Goal: Task Accomplishment & Management: Manage account settings

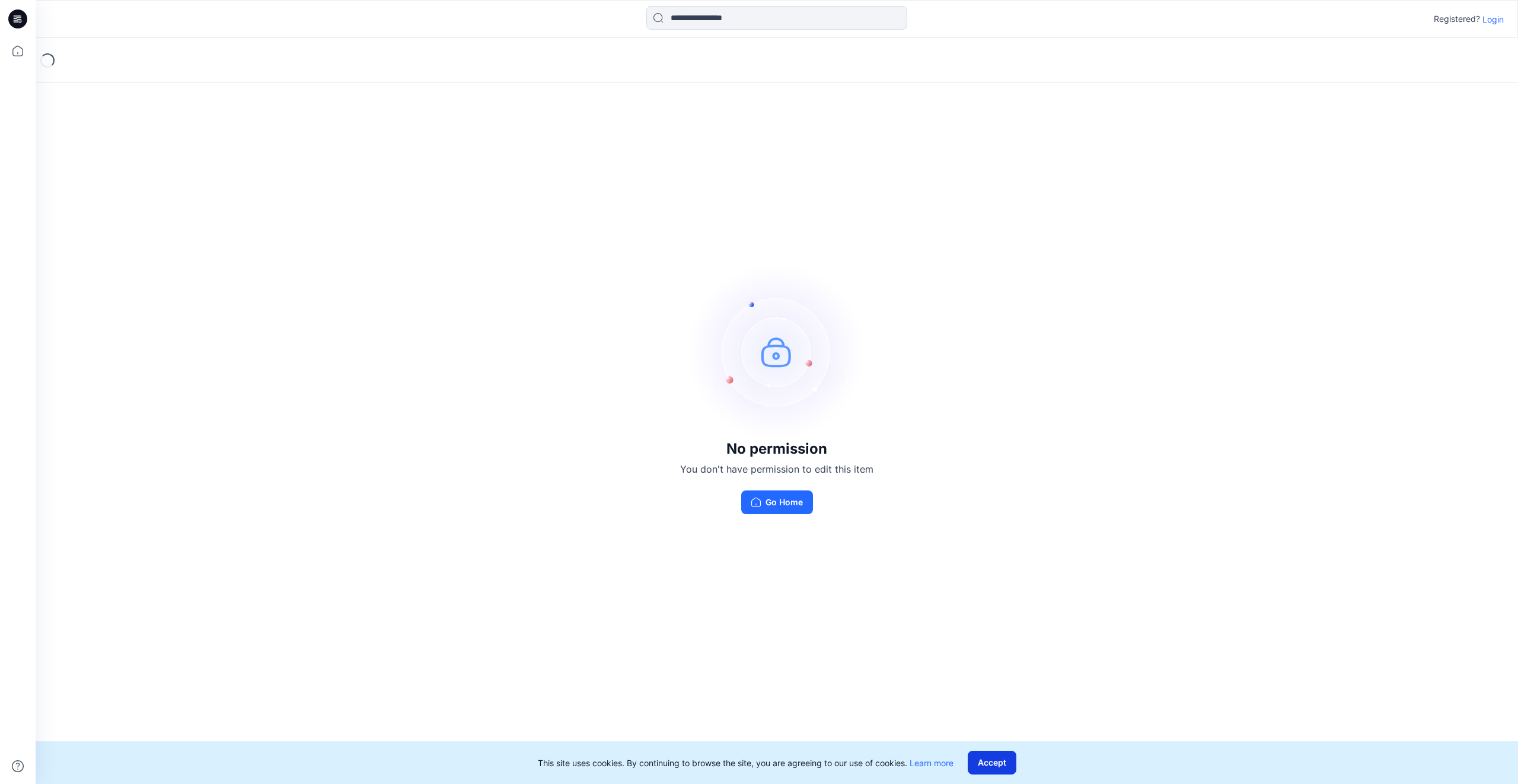
click at [997, 765] on button "Accept" at bounding box center [992, 762] width 49 height 23
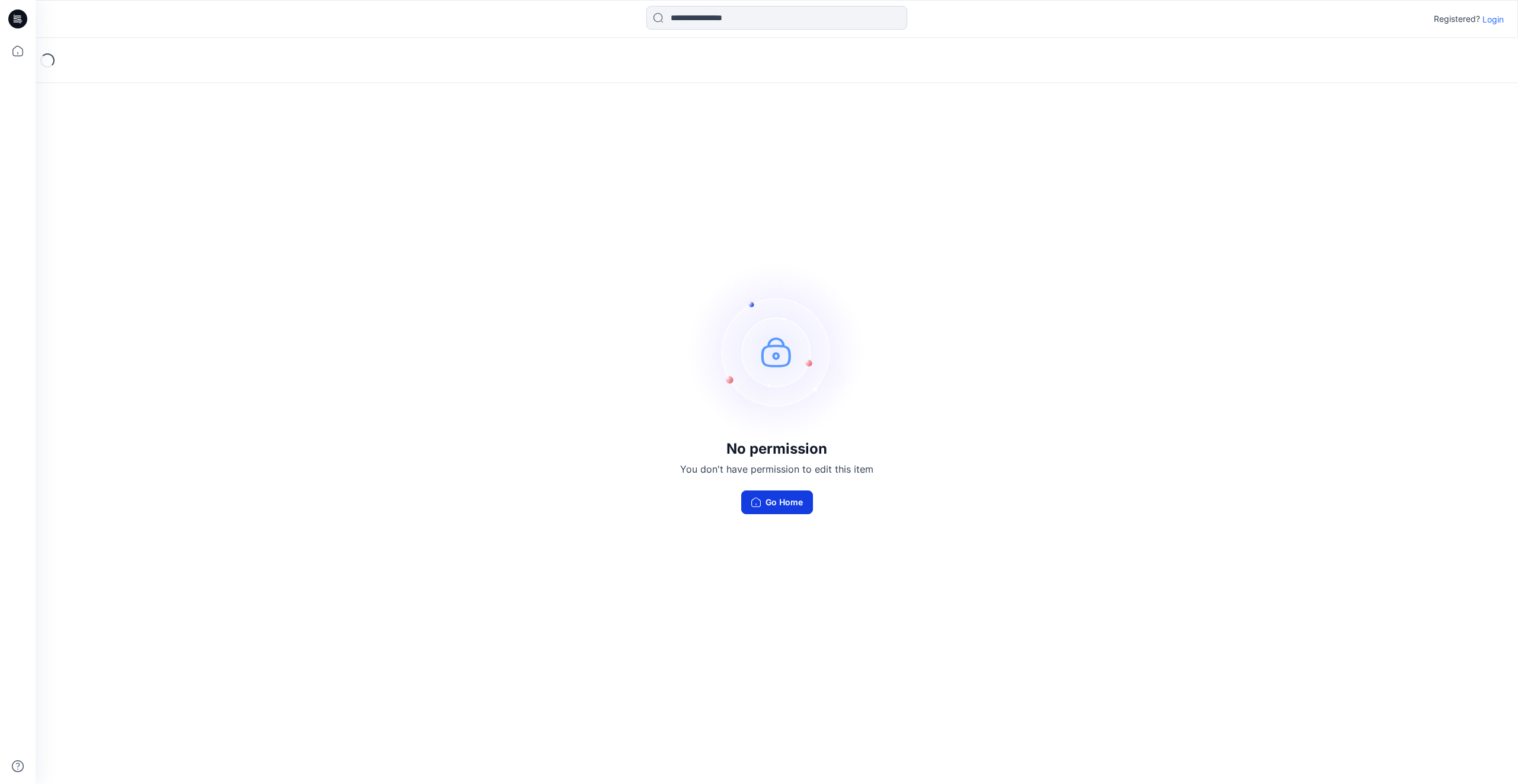
click at [776, 494] on button "Go Home" at bounding box center [777, 502] width 72 height 23
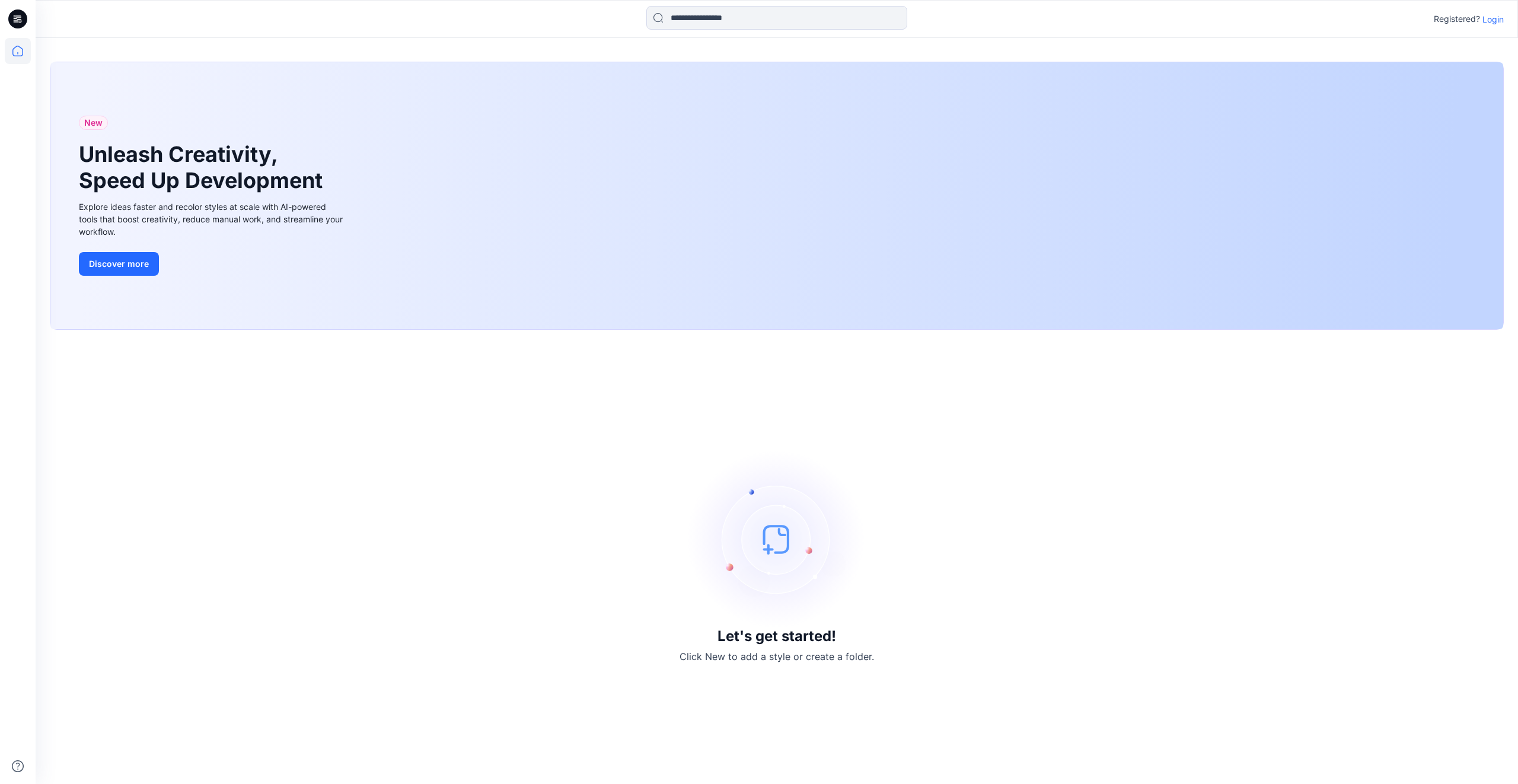
click at [1493, 20] on p "Login" at bounding box center [1493, 19] width 22 height 12
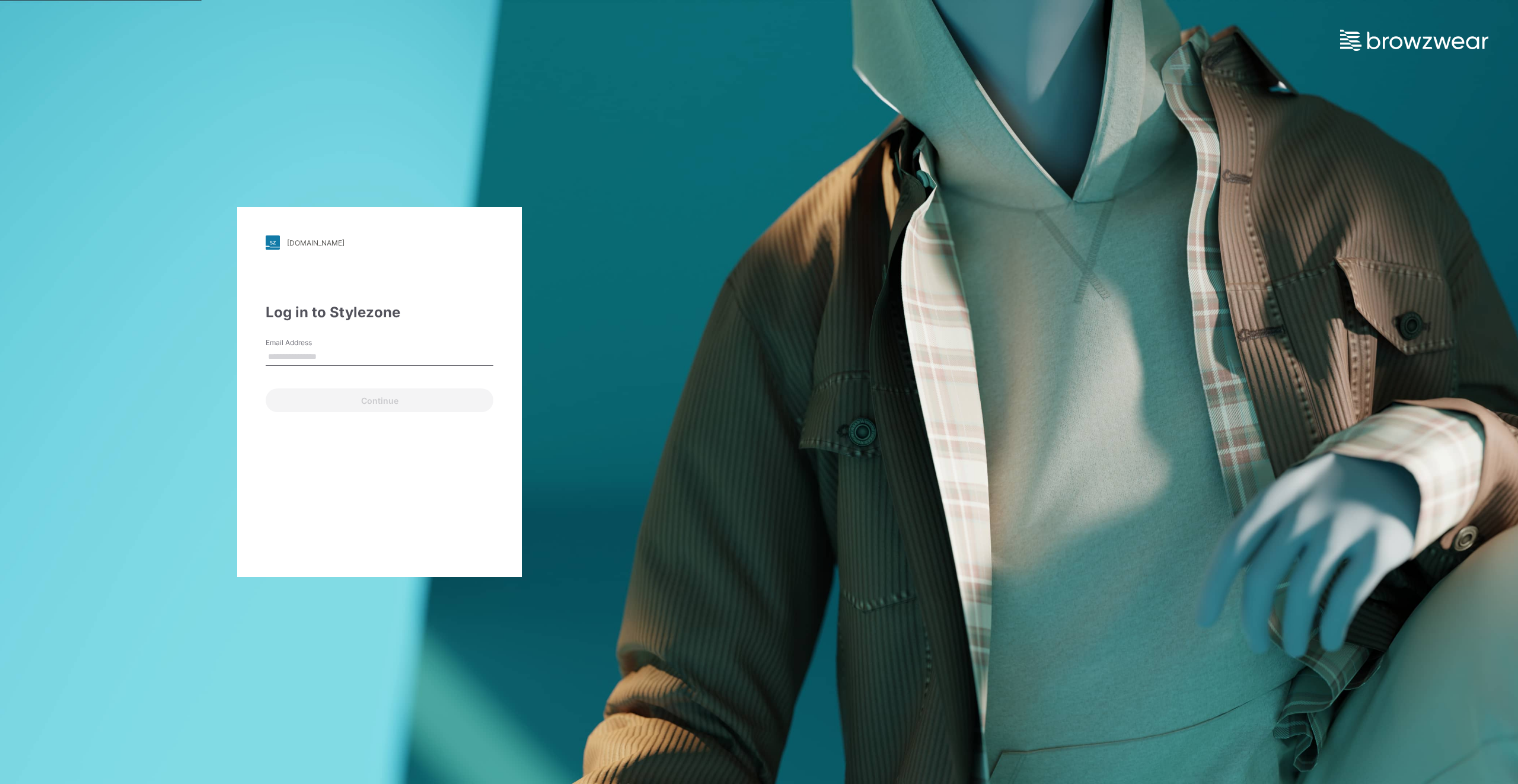
type input "**********"
click at [376, 401] on button "Continue" at bounding box center [379, 400] width 228 height 23
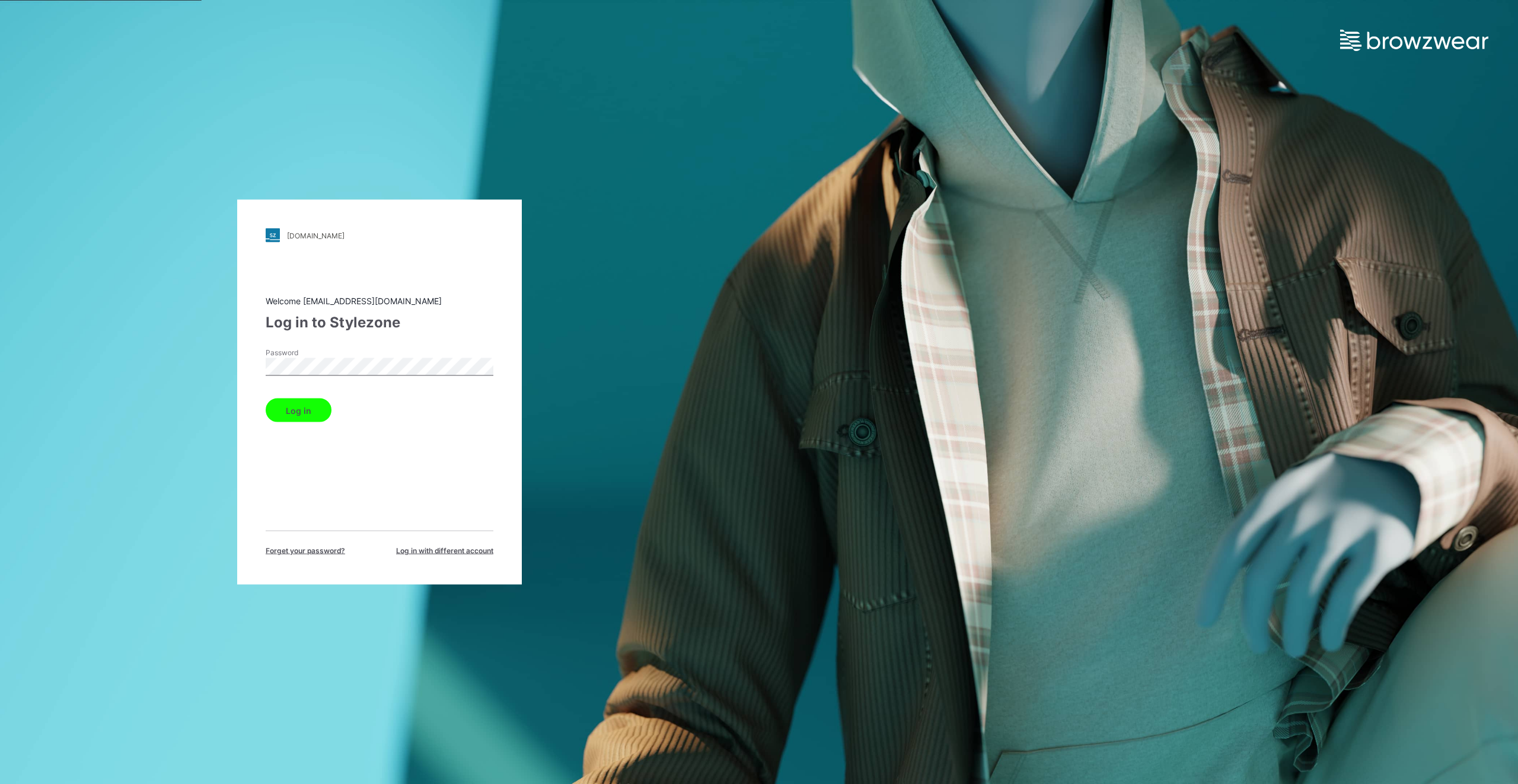
click at [316, 410] on button "Log in" at bounding box center [298, 410] width 66 height 23
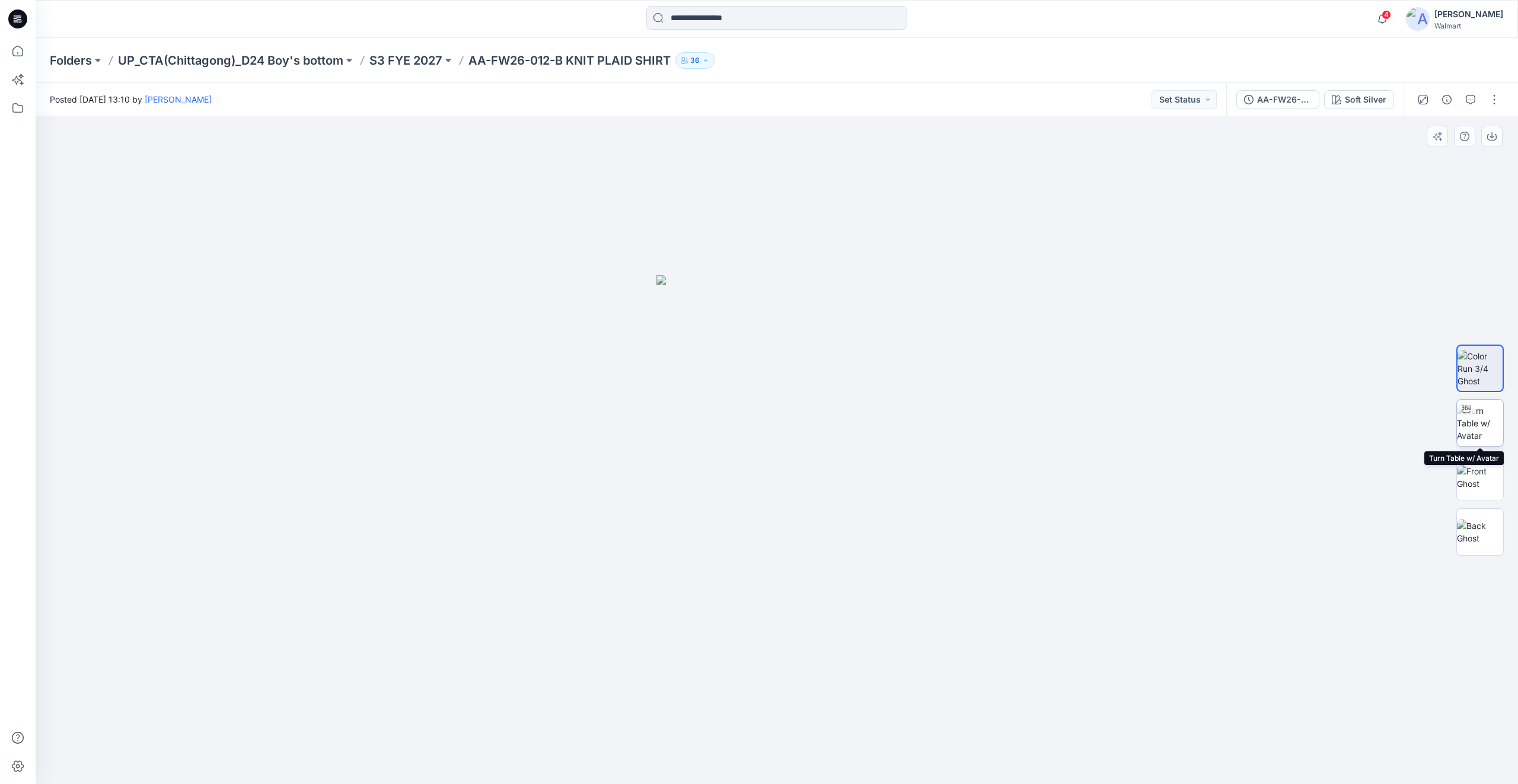
click at [1478, 414] on img at bounding box center [1480, 423] width 46 height 37
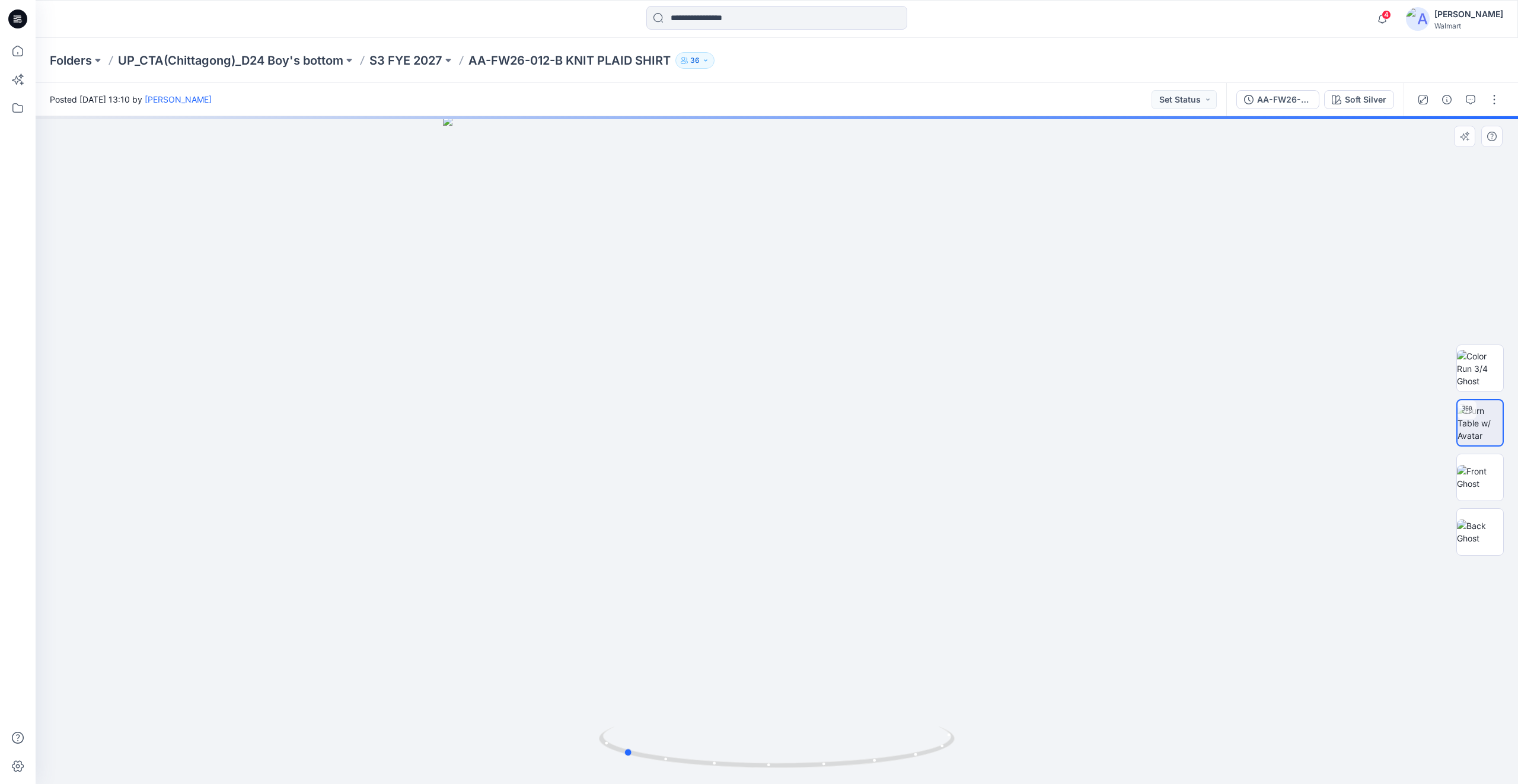
drag, startPoint x: 775, startPoint y: 762, endPoint x: 977, endPoint y: 747, distance: 202.6
click at [977, 747] on div at bounding box center [777, 450] width 1482 height 668
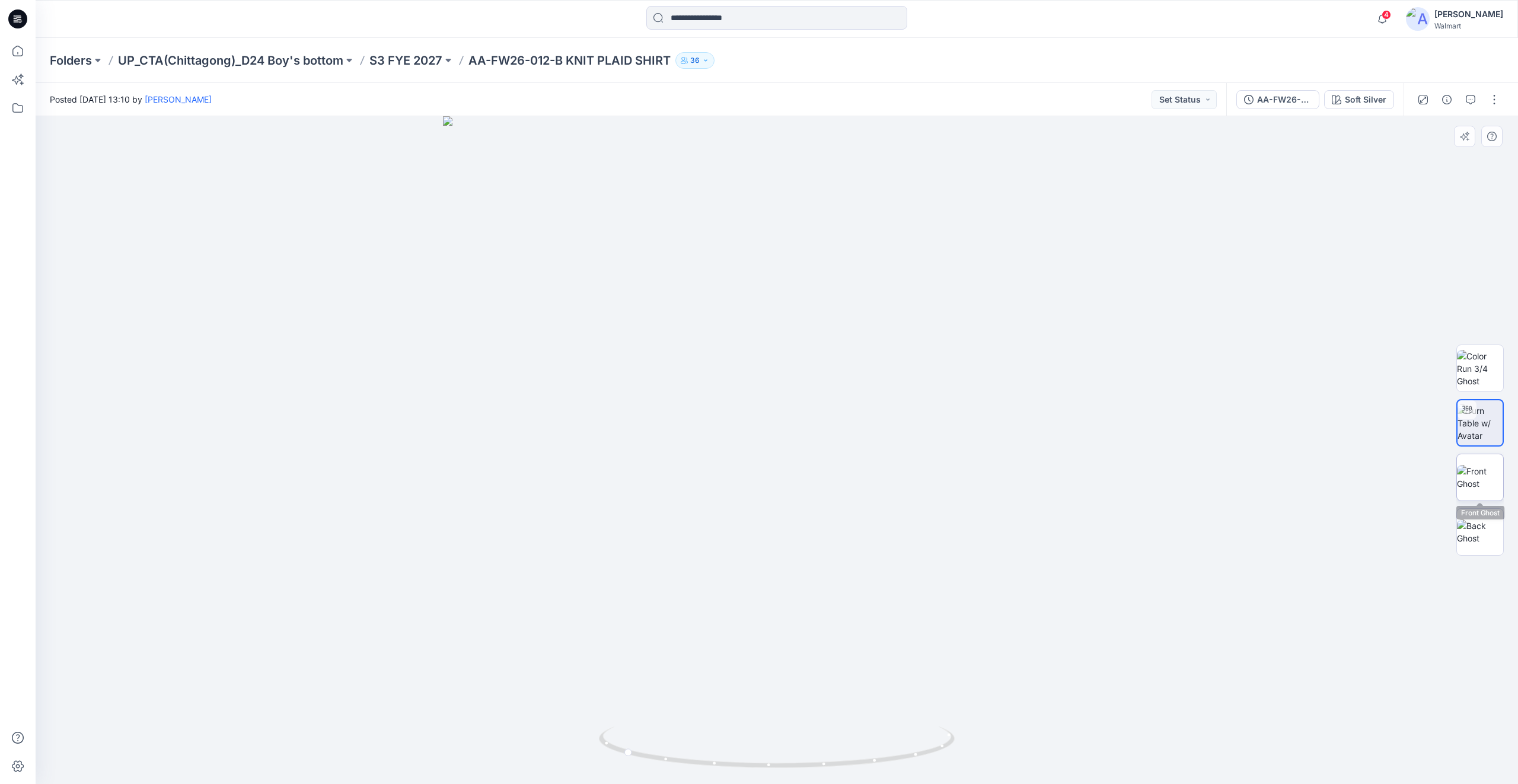
click at [1485, 474] on img at bounding box center [1480, 477] width 46 height 25
click at [1478, 532] on img at bounding box center [1480, 532] width 46 height 25
click at [1485, 420] on img at bounding box center [1480, 423] width 46 height 37
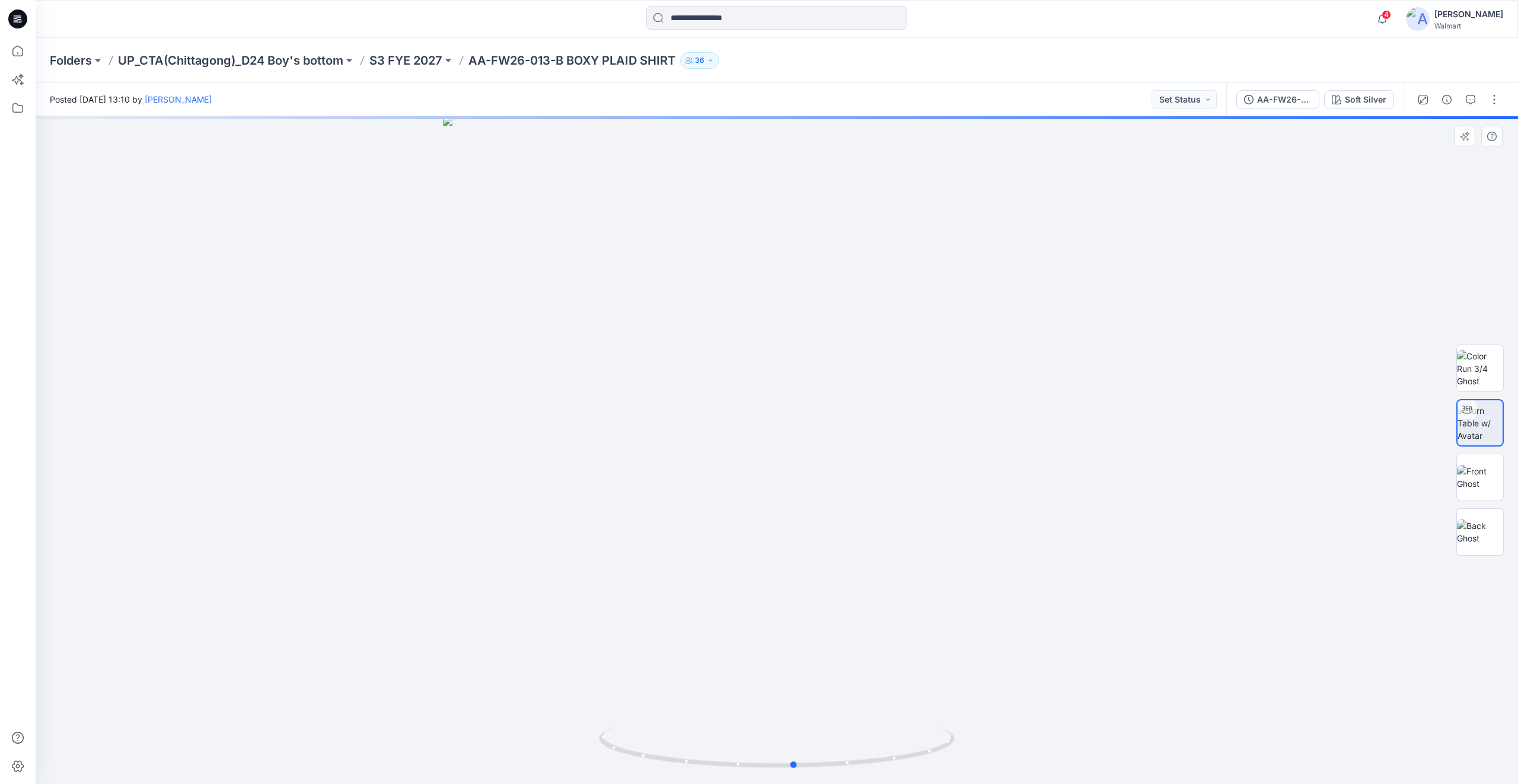
drag, startPoint x: 777, startPoint y: 765, endPoint x: 439, endPoint y: 687, distance: 346.9
click at [439, 687] on div at bounding box center [777, 450] width 1482 height 668
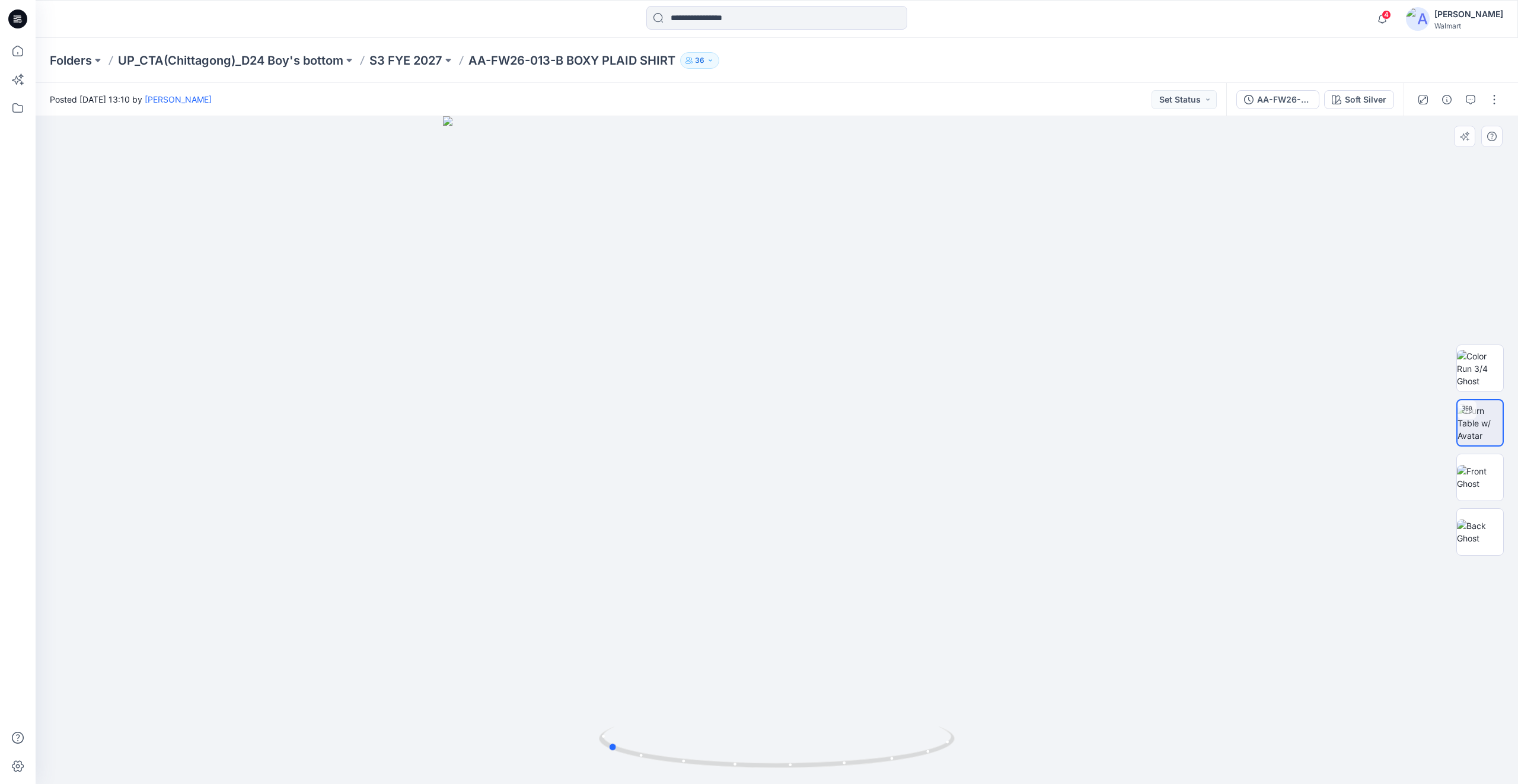
drag, startPoint x: 793, startPoint y: 763, endPoint x: 1317, endPoint y: 703, distance: 527.4
click at [1317, 703] on div at bounding box center [777, 450] width 1482 height 668
click at [1460, 534] on img at bounding box center [1480, 532] width 46 height 25
